Goal: Information Seeking & Learning: Learn about a topic

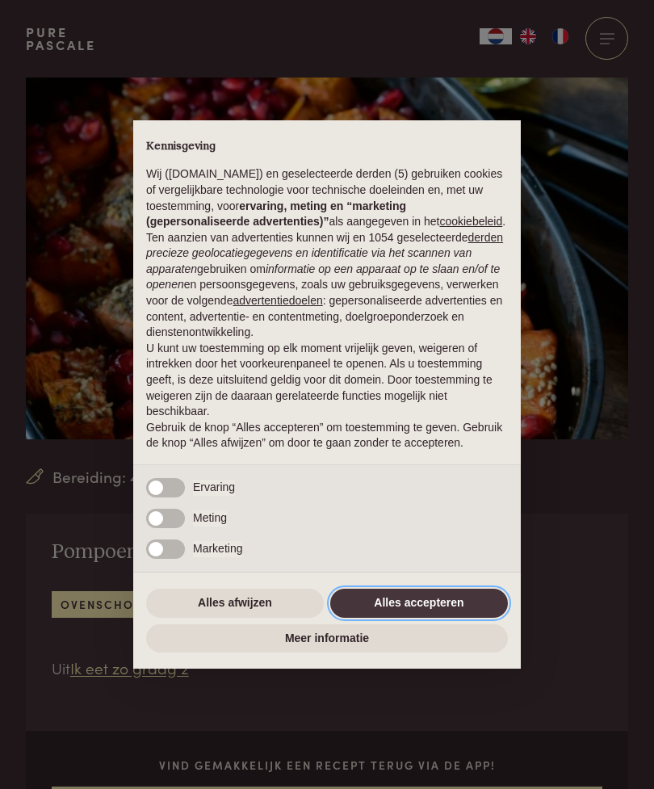
click at [461, 613] on button "Alles accepteren" at bounding box center [419, 602] width 178 height 29
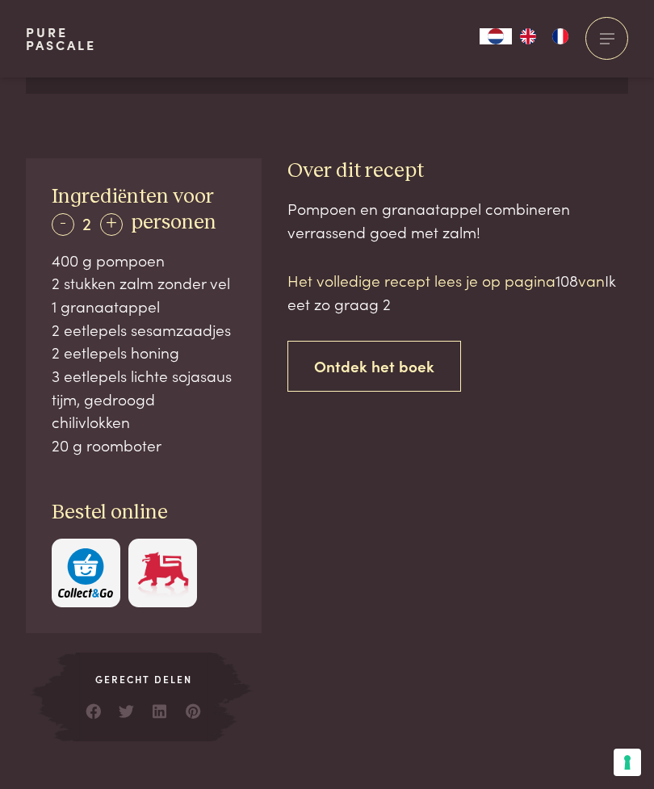
scroll to position [768, 0]
click at [572, 602] on div "Pompoen en granaatappel combineren verrassend goed met zalm! Het volledige rece…" at bounding box center [457, 470] width 341 height 544
click at [562, 612] on div "Pompoen en granaatappel combineren verrassend goed met zalm! Het volledige rece…" at bounding box center [457, 470] width 341 height 544
click at [118, 224] on div "+" at bounding box center [111, 225] width 23 height 23
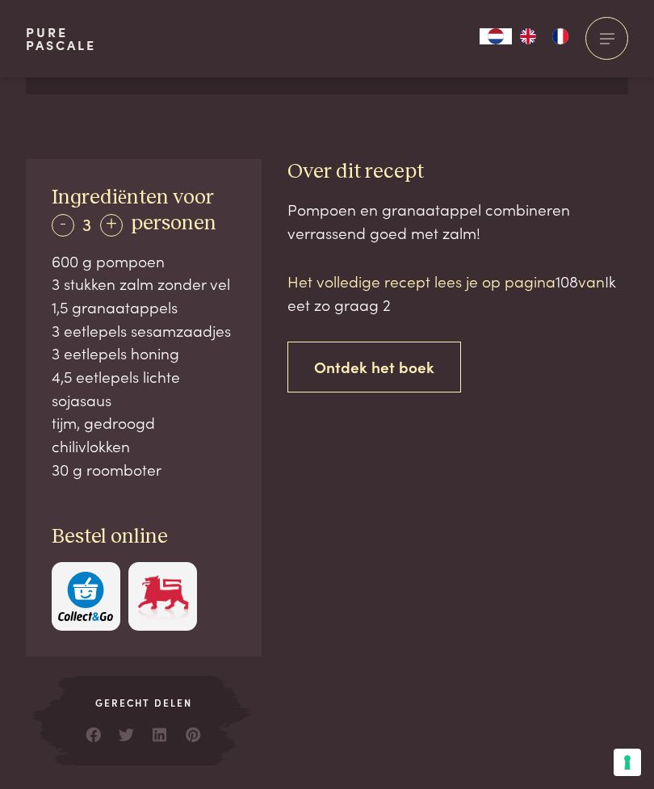
click at [118, 217] on div "+" at bounding box center [111, 225] width 23 height 23
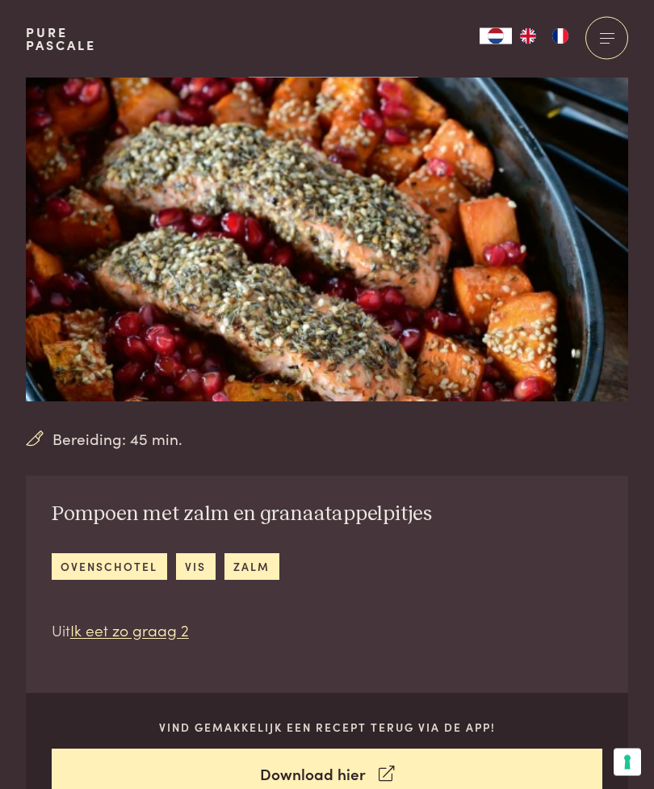
scroll to position [40, 0]
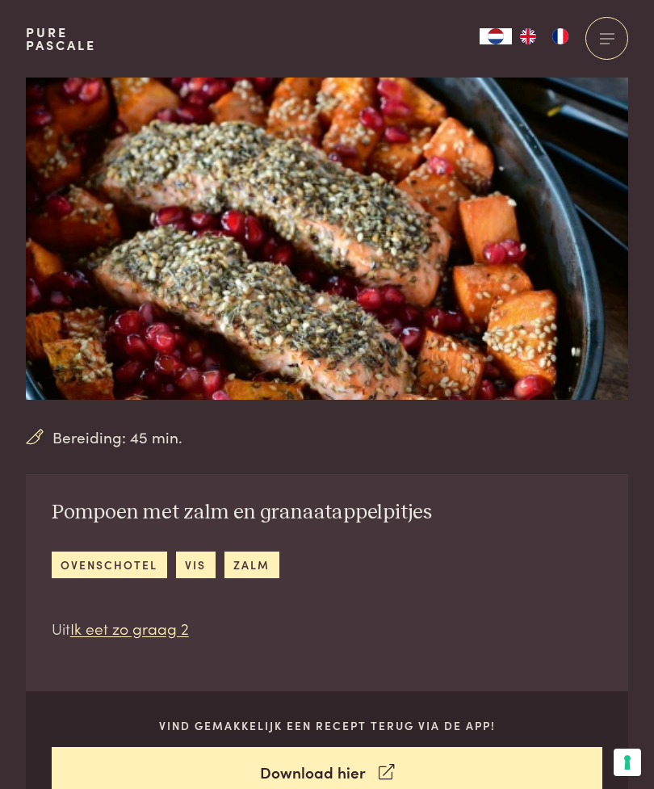
click at [160, 636] on link "Ik eet zo graag 2" at bounding box center [129, 628] width 119 height 22
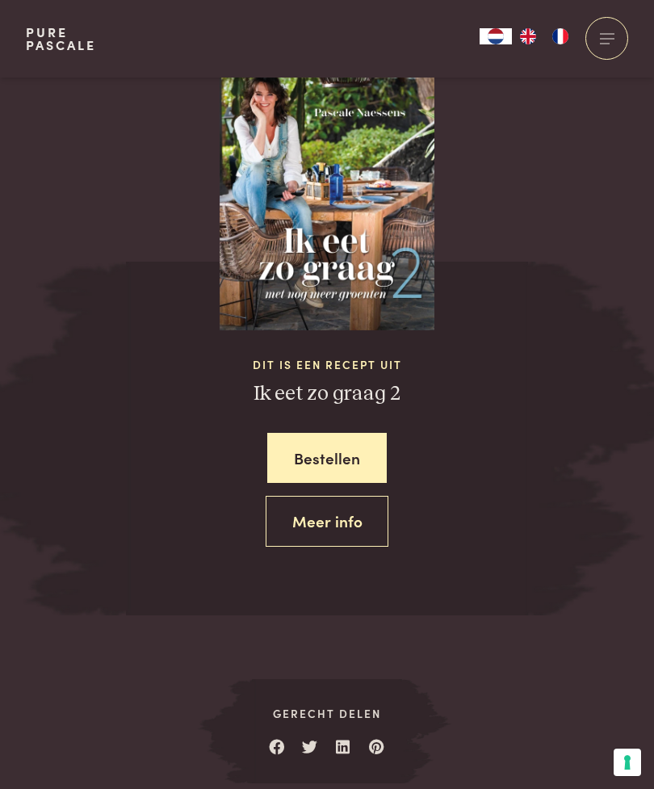
scroll to position [1627, 0]
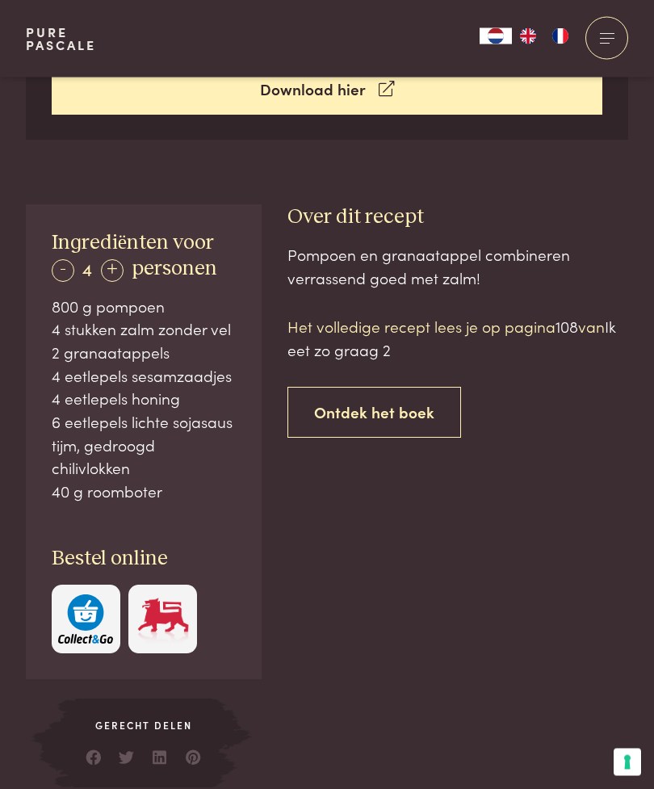
click at [428, 411] on link "Ontdek het boek" at bounding box center [374, 412] width 174 height 51
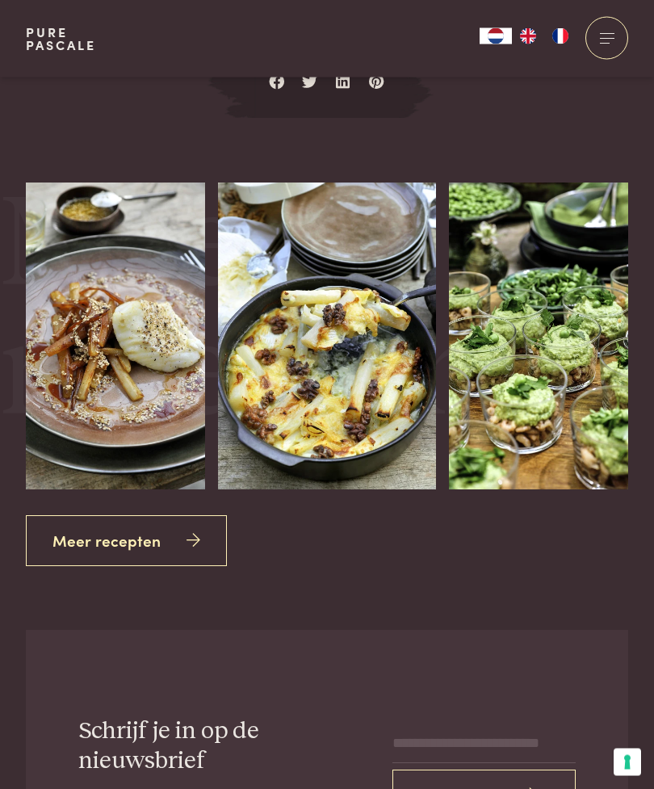
scroll to position [2296, 0]
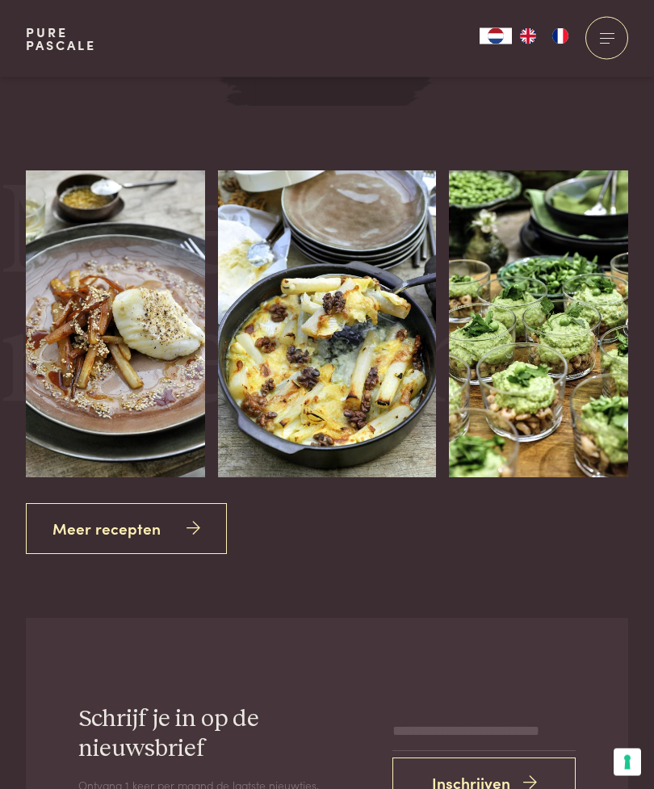
click at [89, 530] on link "Meer recepten" at bounding box center [126, 529] width 201 height 51
